Goal: Task Accomplishment & Management: Manage account settings

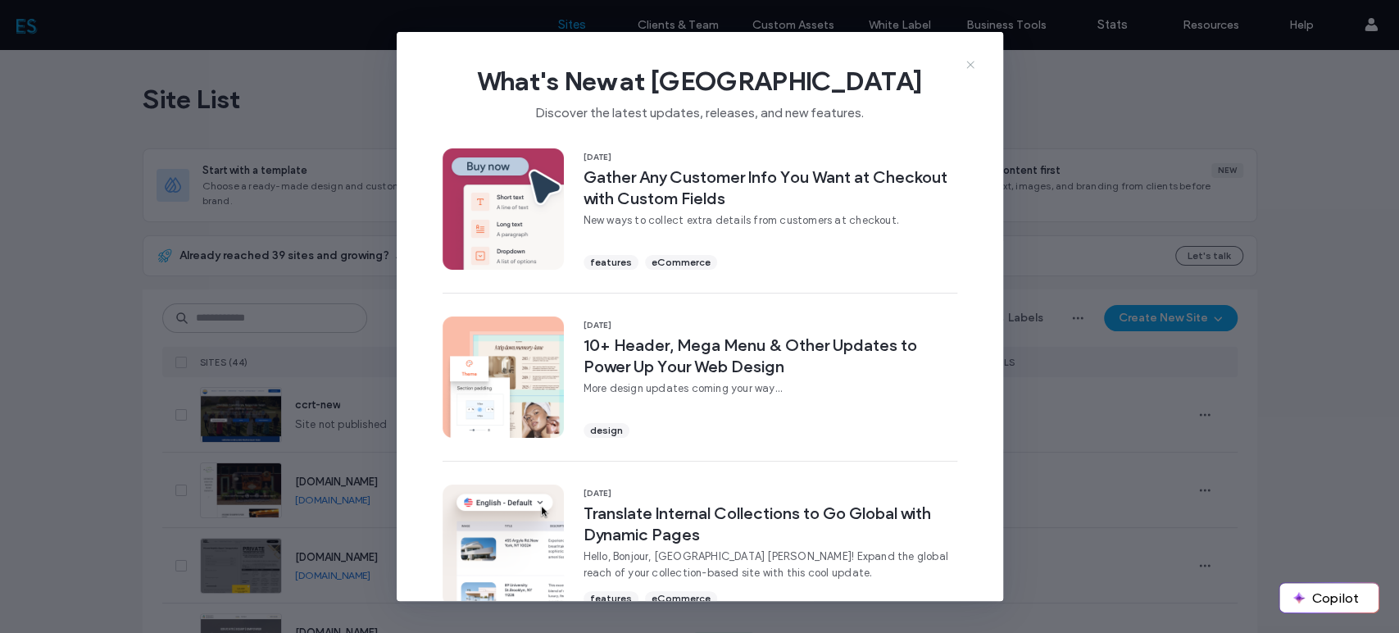
click at [974, 67] on icon at bounding box center [970, 64] width 13 height 13
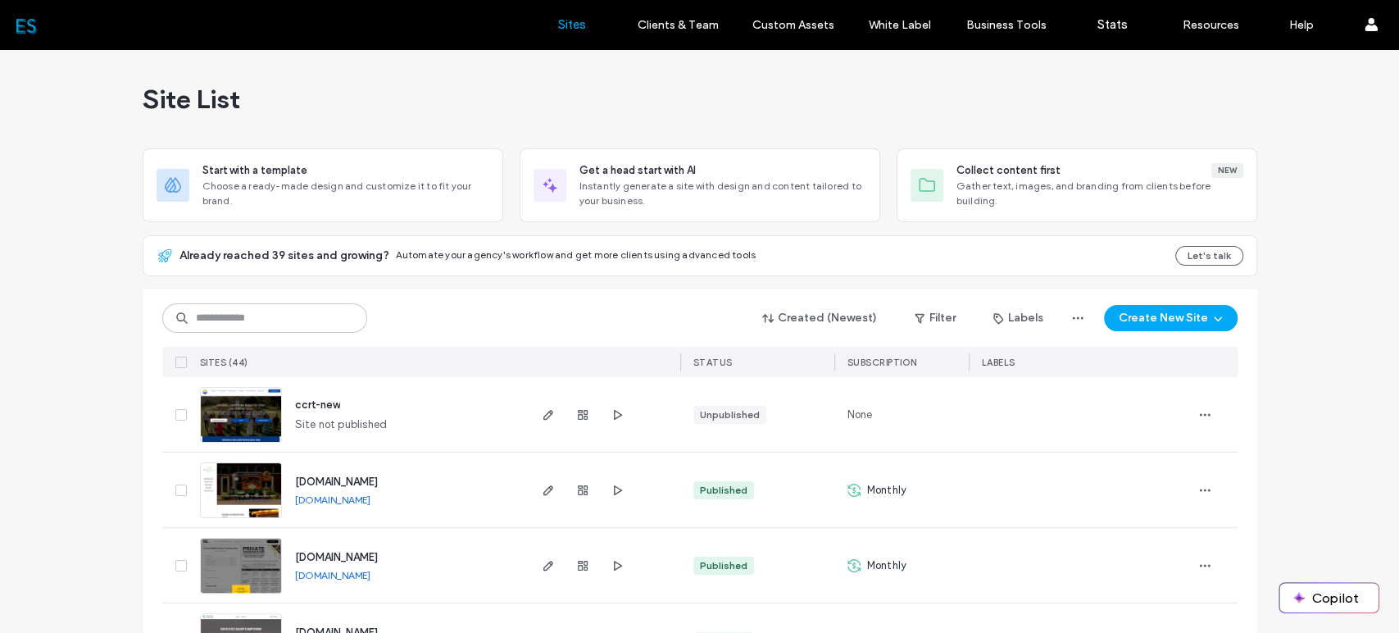
click at [1107, 28] on label "Stats" at bounding box center [1113, 24] width 30 height 15
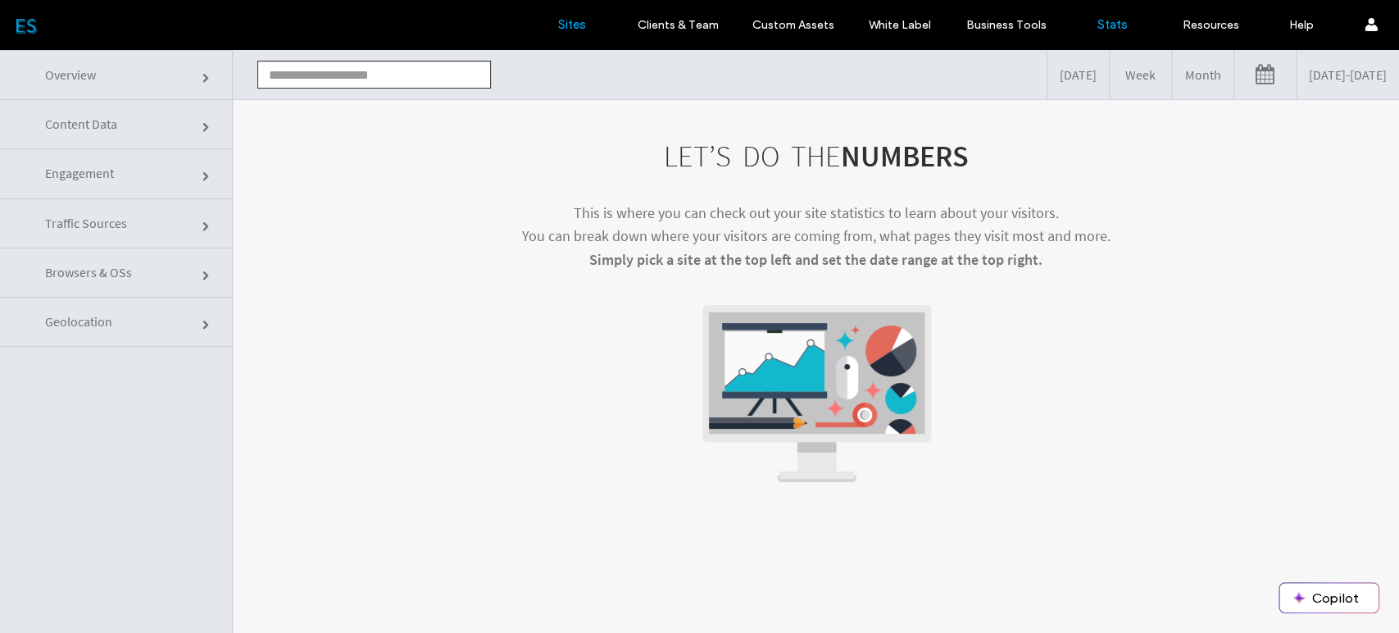
click at [576, 21] on label "Sites" at bounding box center [572, 24] width 28 height 15
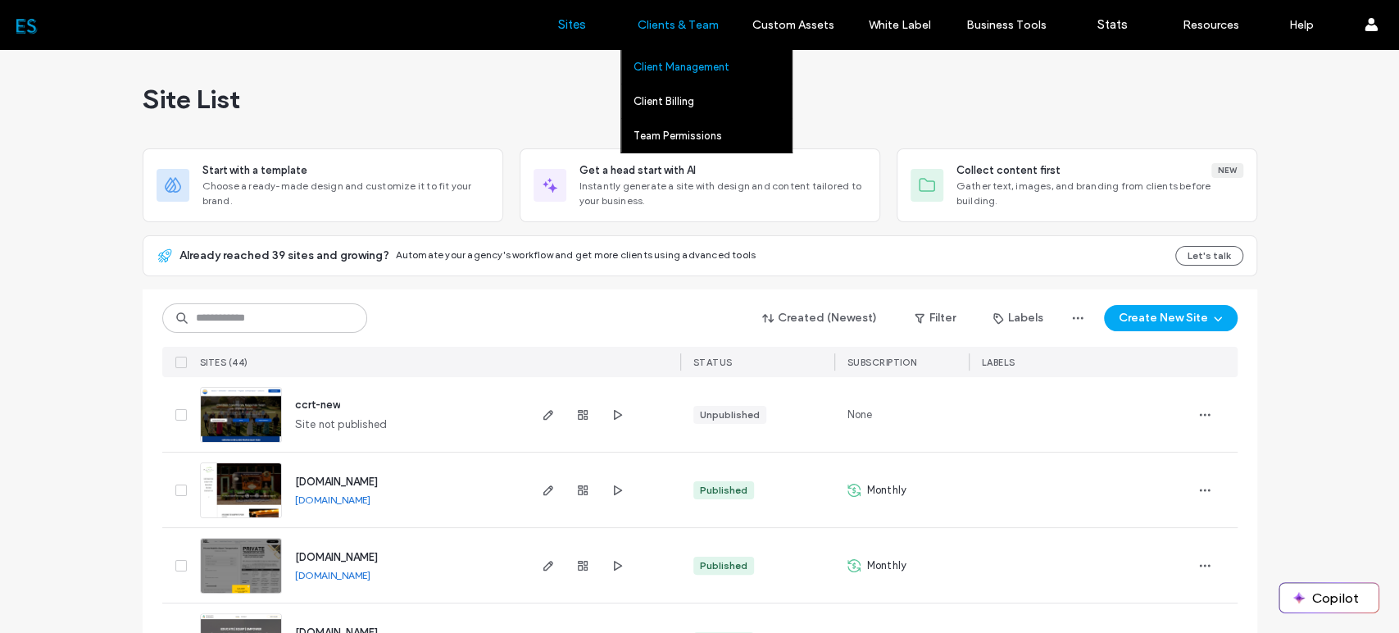
click at [684, 64] on label "Client Management" at bounding box center [682, 67] width 96 height 12
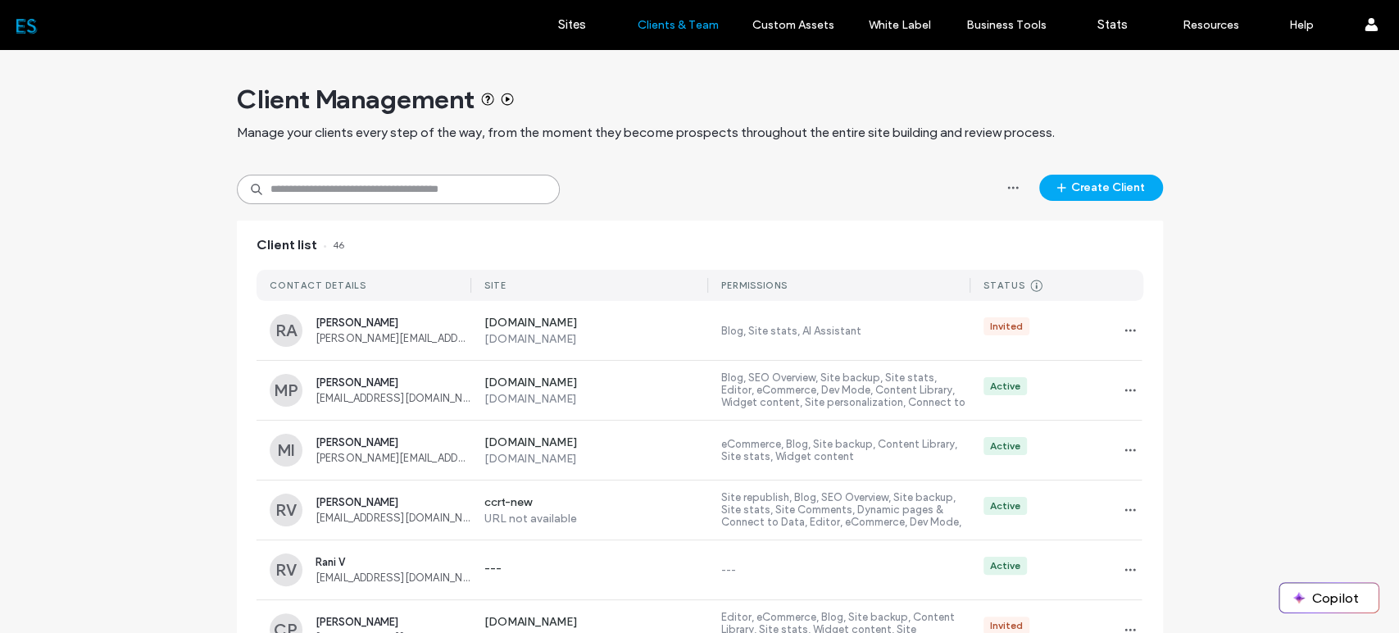
click at [341, 190] on input at bounding box center [398, 190] width 323 height 30
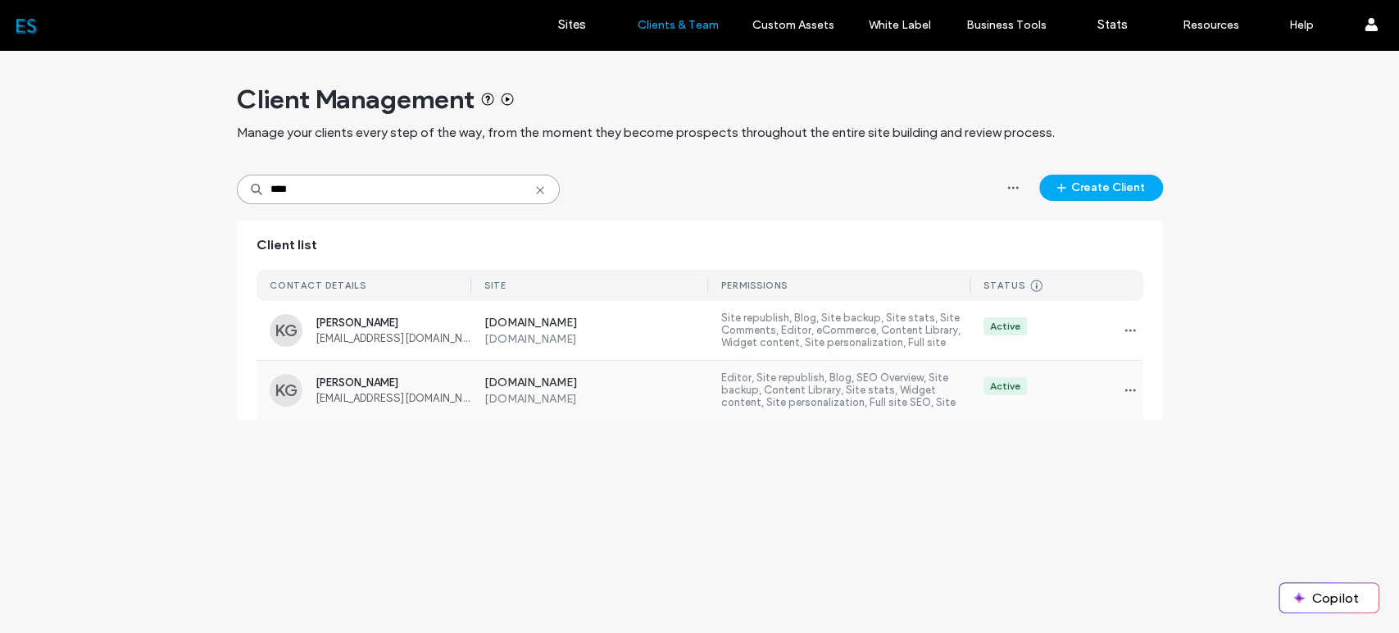
type input "****"
click at [362, 381] on span "Kathy Gordon" at bounding box center [394, 382] width 156 height 12
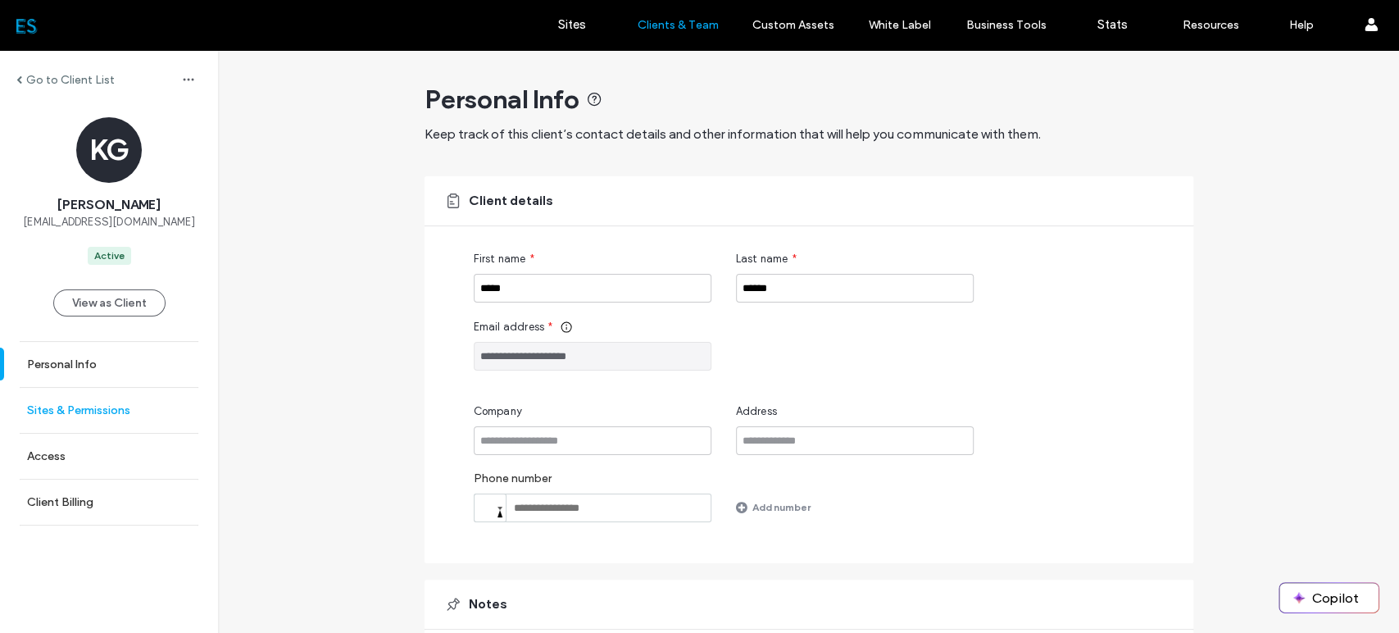
click at [108, 414] on label "Sites & Permissions" at bounding box center [78, 410] width 103 height 14
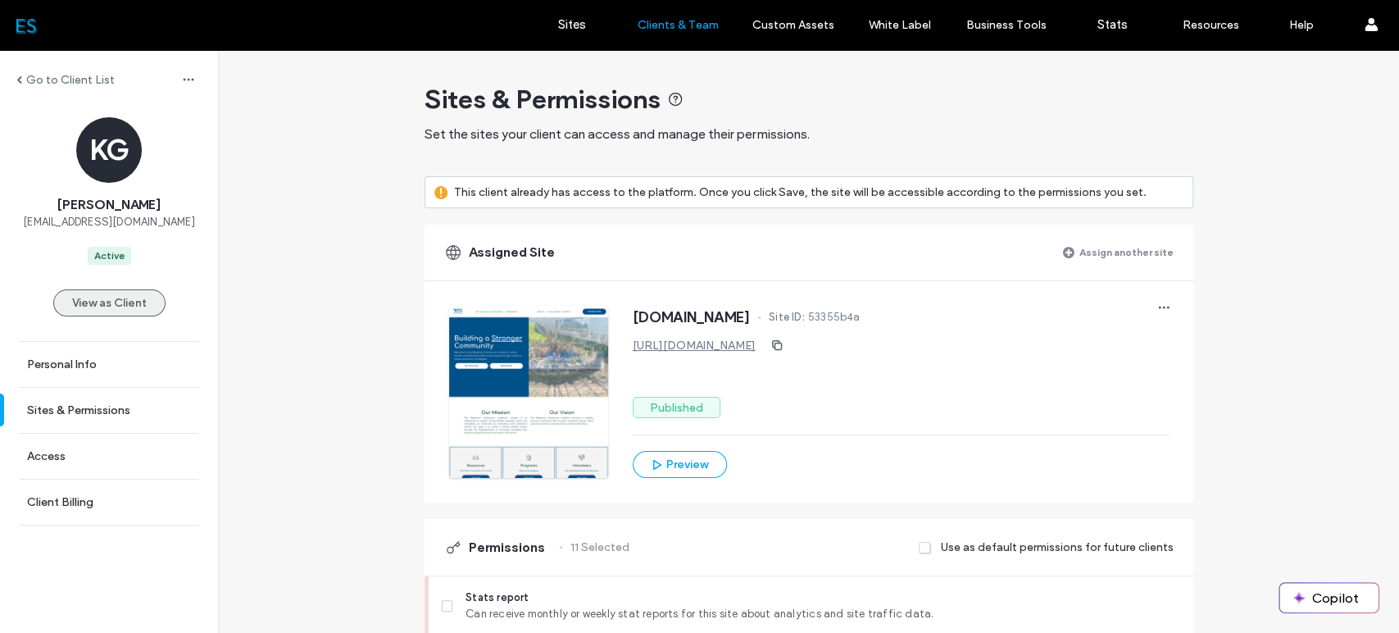
click at [86, 307] on button "View as Client" at bounding box center [109, 302] width 112 height 27
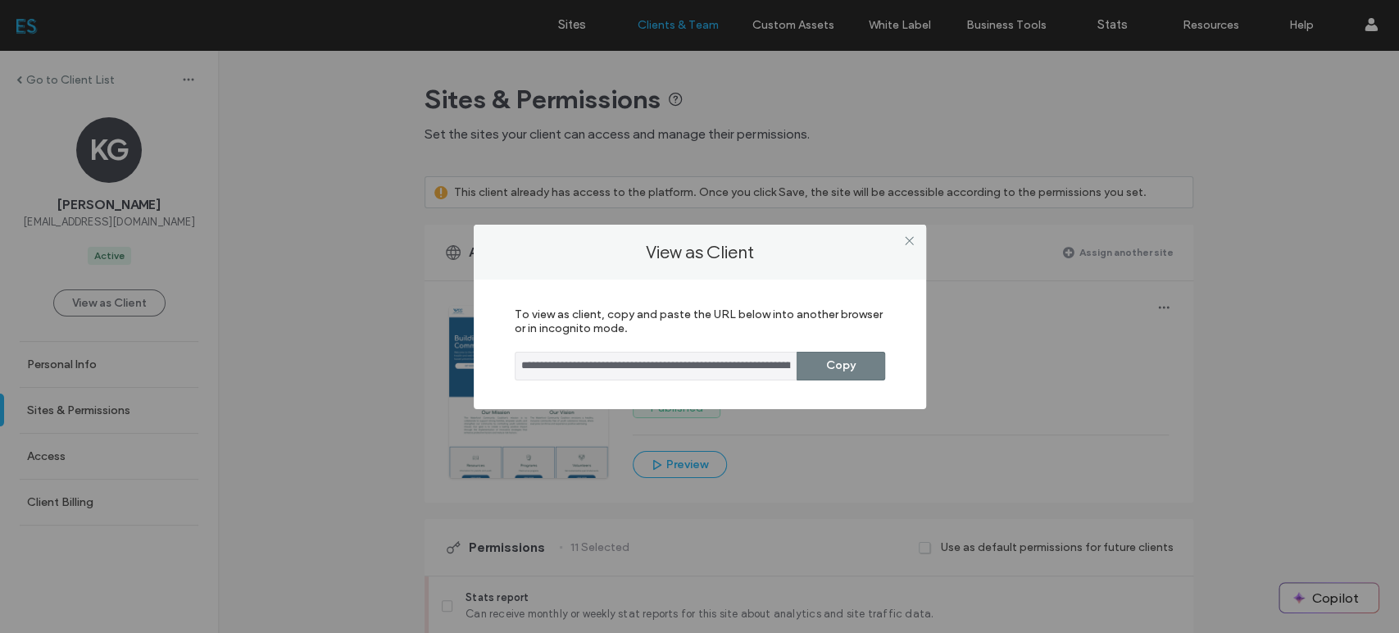
click at [839, 369] on button "Copy" at bounding box center [841, 366] width 89 height 29
click at [911, 241] on icon at bounding box center [909, 240] width 12 height 12
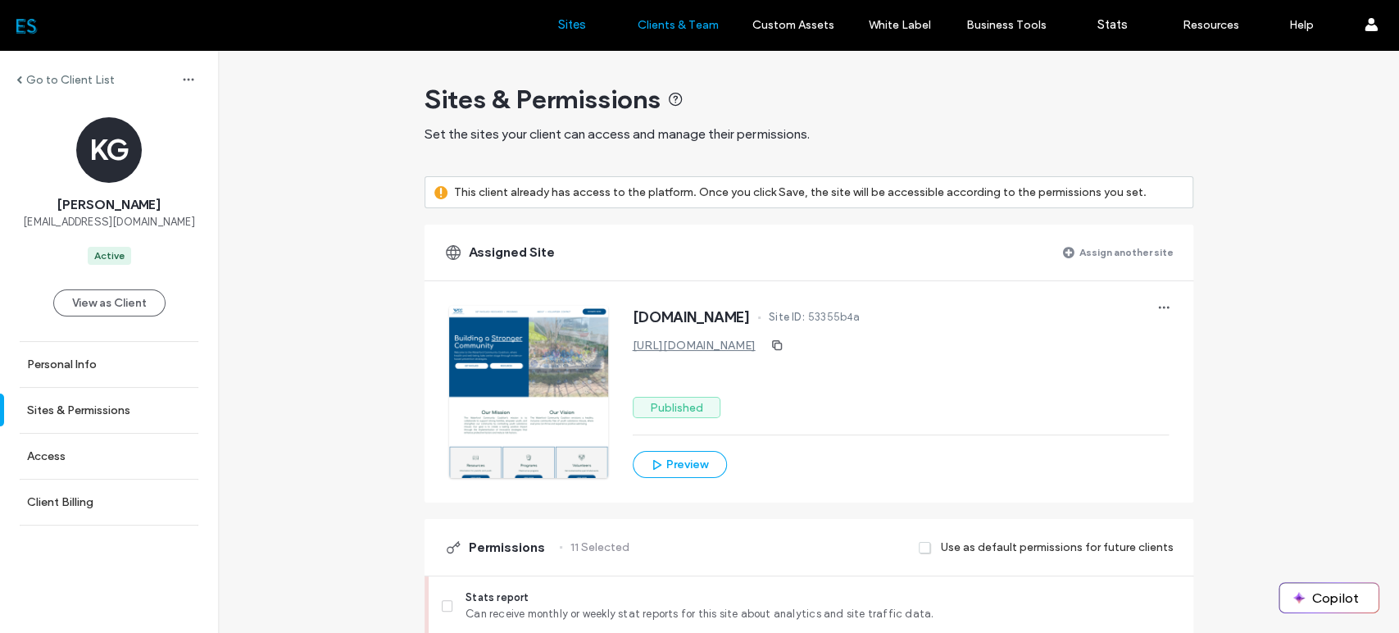
click at [563, 12] on link "Sites" at bounding box center [572, 24] width 98 height 49
